Goal: Task Accomplishment & Management: Complete application form

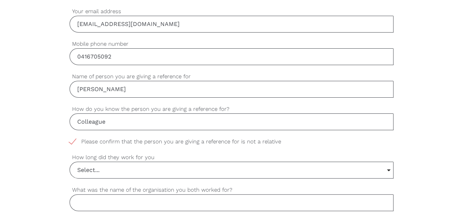
scroll to position [329, 0]
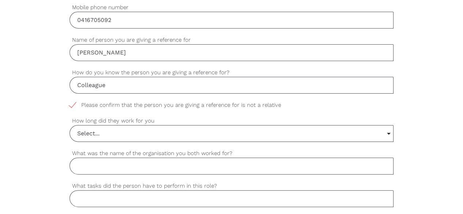
click at [229, 134] on input "Select..." at bounding box center [232, 134] width 324 height 16
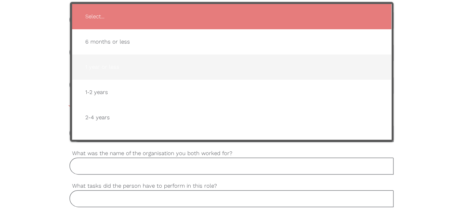
click at [148, 68] on span "1 year or less" at bounding box center [231, 67] width 305 height 18
type input "1 year or less"
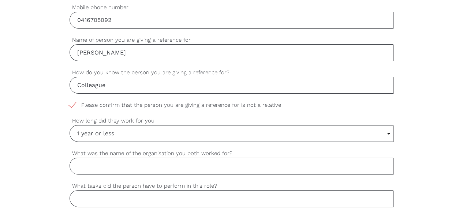
click at [149, 163] on input "What was the name of the organisation you both worked for?" at bounding box center [232, 166] width 324 height 17
drag, startPoint x: 100, startPoint y: 165, endPoint x: 120, endPoint y: 167, distance: 20.6
click at [120, 167] on input "Ethical Nursing Care" at bounding box center [232, 166] width 324 height 17
click at [128, 168] on input "Ethical Care" at bounding box center [232, 166] width 324 height 17
paste input "Nursing"
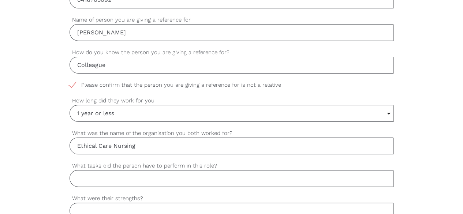
scroll to position [366, 0]
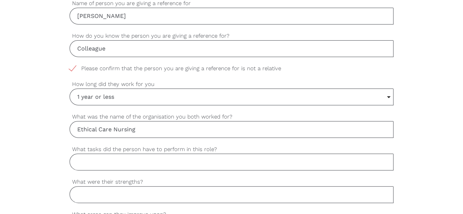
type input "Ethical Care Nursing"
click at [164, 161] on input "What tasks did the person have to perform in this role?" at bounding box center [232, 162] width 324 height 17
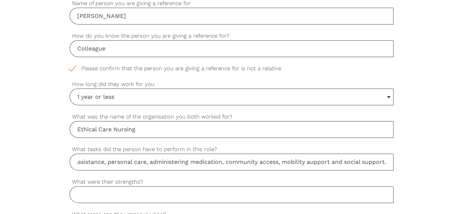
scroll to position [0, 34]
type input "Domestic assistance, personal care, administering medication, community access,…"
click at [418, 144] on div "settings [PERSON_NAME] Your first name settings Jerop Your last name settings […" at bounding box center [231, 198] width 463 height 688
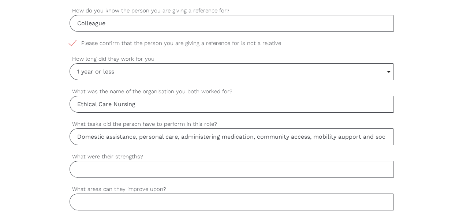
scroll to position [402, 0]
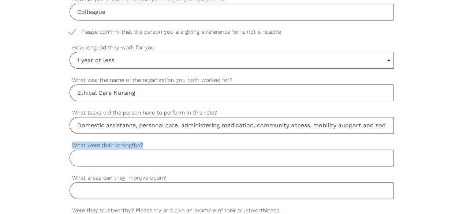
drag, startPoint x: 70, startPoint y: 143, endPoint x: 143, endPoint y: 141, distance: 73.3
click at [143, 141] on label "What were their strengths?" at bounding box center [232, 145] width 324 height 8
copy label "What were their strengths?"
click at [144, 156] on input "What were their strengths?" at bounding box center [232, 158] width 324 height 17
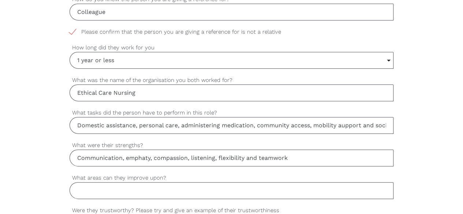
scroll to position [439, 0]
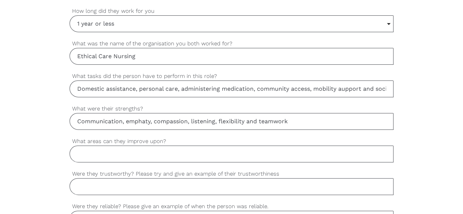
type input "Communication, emphaty, compassion, listening, flexibility and teamwork"
click at [249, 153] on input "What areas can they improve upon?" at bounding box center [232, 154] width 324 height 17
type input "H"
drag, startPoint x: 73, startPoint y: 139, endPoint x: 167, endPoint y: 139, distance: 93.7
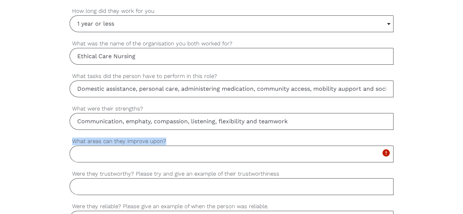
click at [167, 139] on label "What areas can they improve upon?" at bounding box center [232, 141] width 324 height 8
copy label "What areas can they improve upon?"
click at [213, 149] on input "What areas can they improve upon?" at bounding box center [232, 154] width 324 height 17
type input "E"
type input "H"
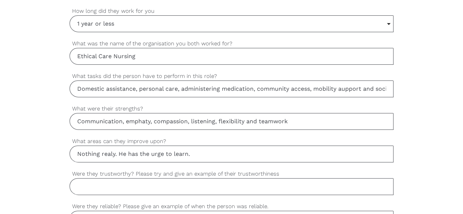
type input "Nothing realy. He has the urge to learn."
click at [207, 185] on input "Were they trustworthy? Please try and give an example of their trustworthiness" at bounding box center [232, 186] width 324 height 17
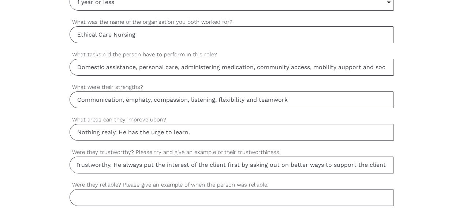
scroll to position [476, 0]
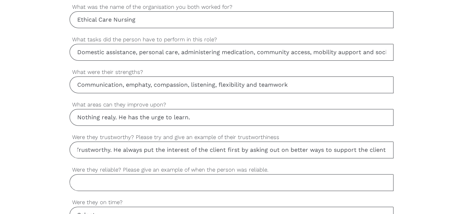
type input "Trustworthy. He always put the interest of the client first by asking out on be…"
click at [171, 179] on input "Were they reliable? Please give an example of when the person was reliable." at bounding box center [232, 182] width 324 height 17
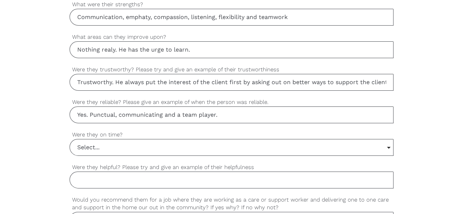
scroll to position [549, 0]
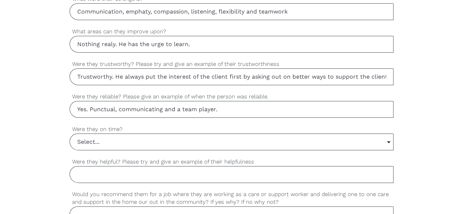
type input "Yes. Punctual, communicating and a team player."
click at [116, 143] on input "Select..." at bounding box center [232, 142] width 324 height 16
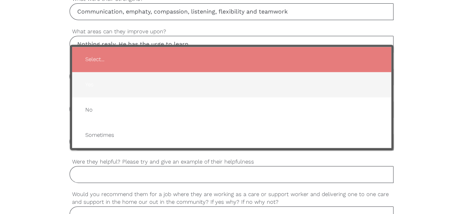
click at [103, 81] on span "Yes" at bounding box center [231, 85] width 305 height 18
type input "Yes"
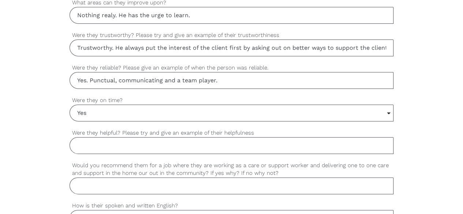
scroll to position [622, 0]
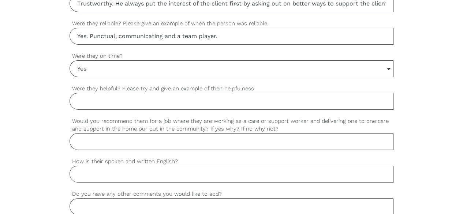
click at [173, 99] on input "Were they helpful? Please try and give an example of their helpfulness" at bounding box center [232, 101] width 324 height 17
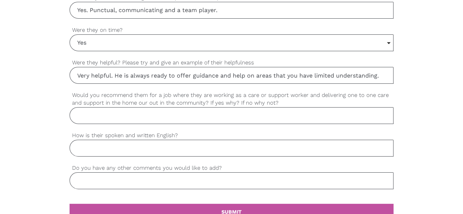
scroll to position [659, 0]
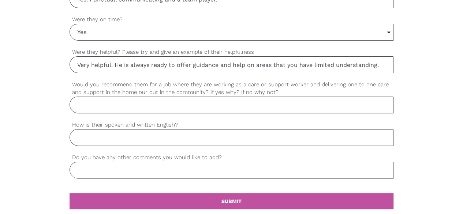
type input "Very helpful. He is always ready to offer guidance and help on areas that you h…"
click at [181, 98] on input "Would you recommend them for a job where they are working as a care or support …" at bounding box center [232, 105] width 324 height 17
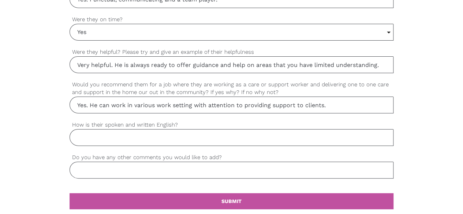
type input "Yes. He can work in various work setting with attention to providing support to…"
click at [177, 131] on input "How is their spoken and written English?" at bounding box center [232, 137] width 324 height 17
type input "Good."
click at [179, 169] on input "Do you have any other comments you would like to add?" at bounding box center [232, 170] width 324 height 17
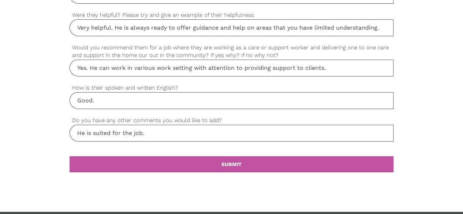
scroll to position [732, 0]
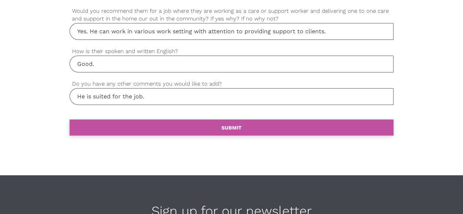
type input "He is suited for the job."
click at [184, 120] on link "settings SUBMIT" at bounding box center [232, 128] width 324 height 16
